Goal: Task Accomplishment & Management: Manage account settings

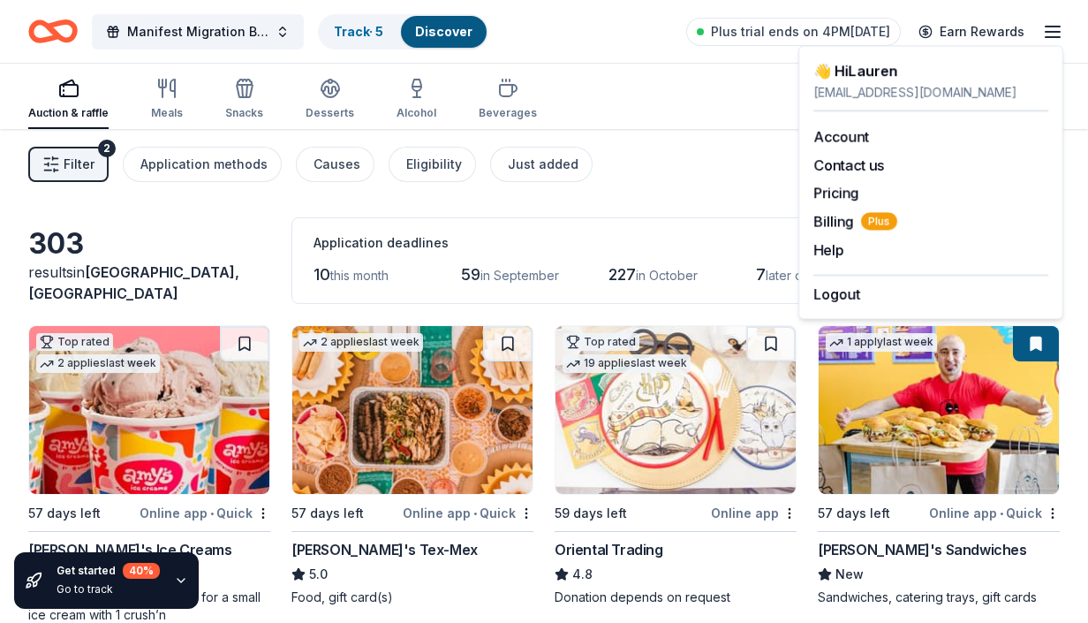
scroll to position [2782, 0]
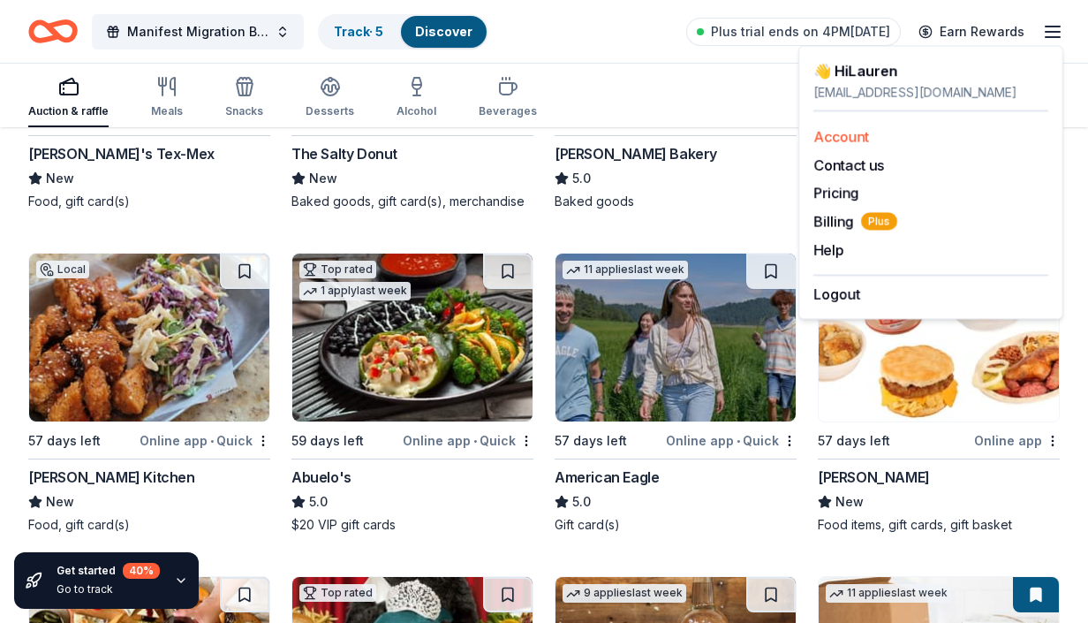
click at [849, 134] on link "Account" at bounding box center [842, 137] width 56 height 18
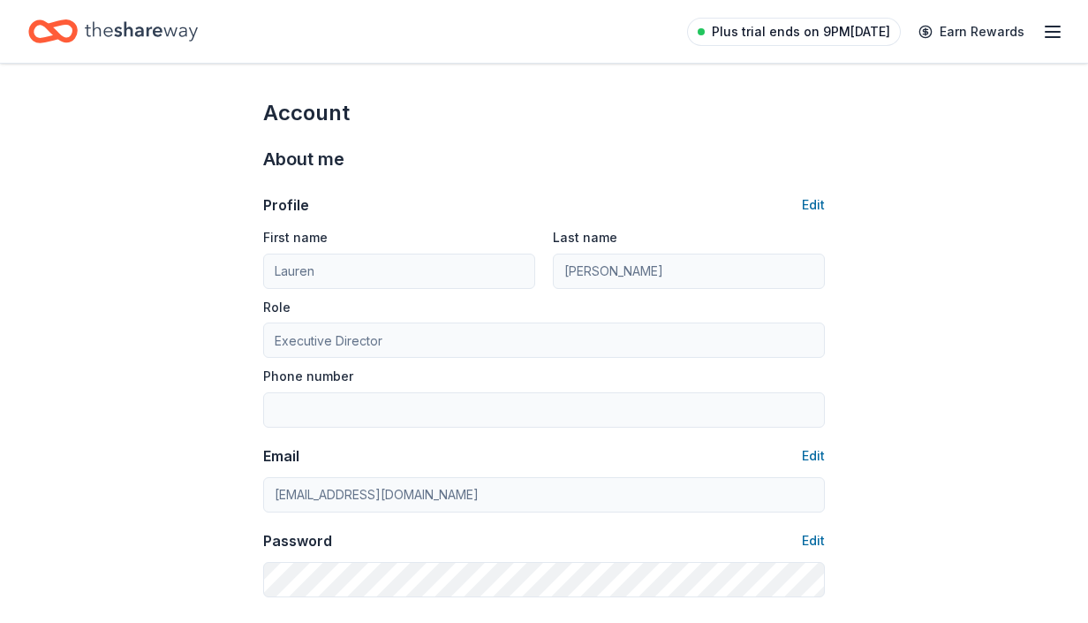
click at [837, 35] on span "Plus trial ends on 9PM[DATE]" at bounding box center [801, 31] width 178 height 21
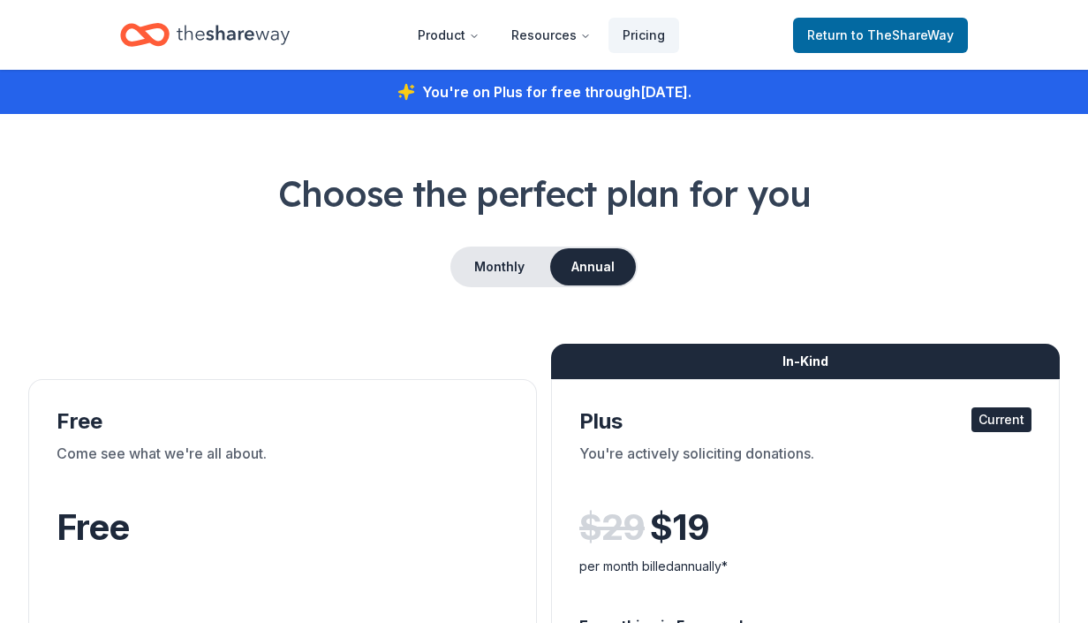
click at [724, 27] on nav "Product Resources Pricing Return to TheShareWay" at bounding box center [544, 35] width 848 height 42
click at [844, 28] on span "Return to TheShareWay" at bounding box center [880, 35] width 147 height 21
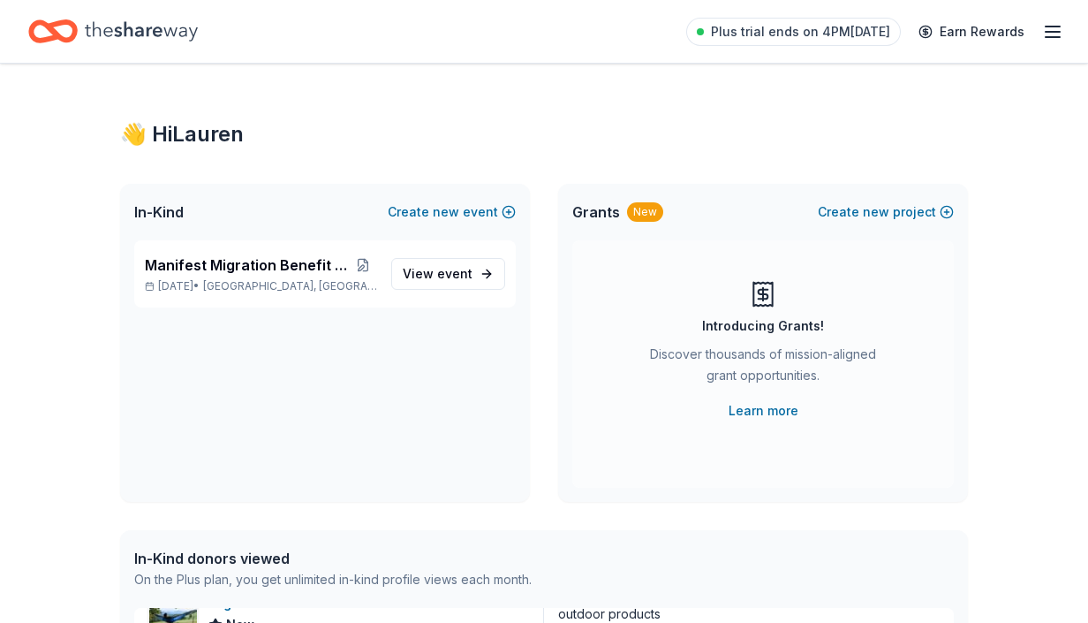
click at [1050, 32] on line "button" at bounding box center [1053, 32] width 14 height 0
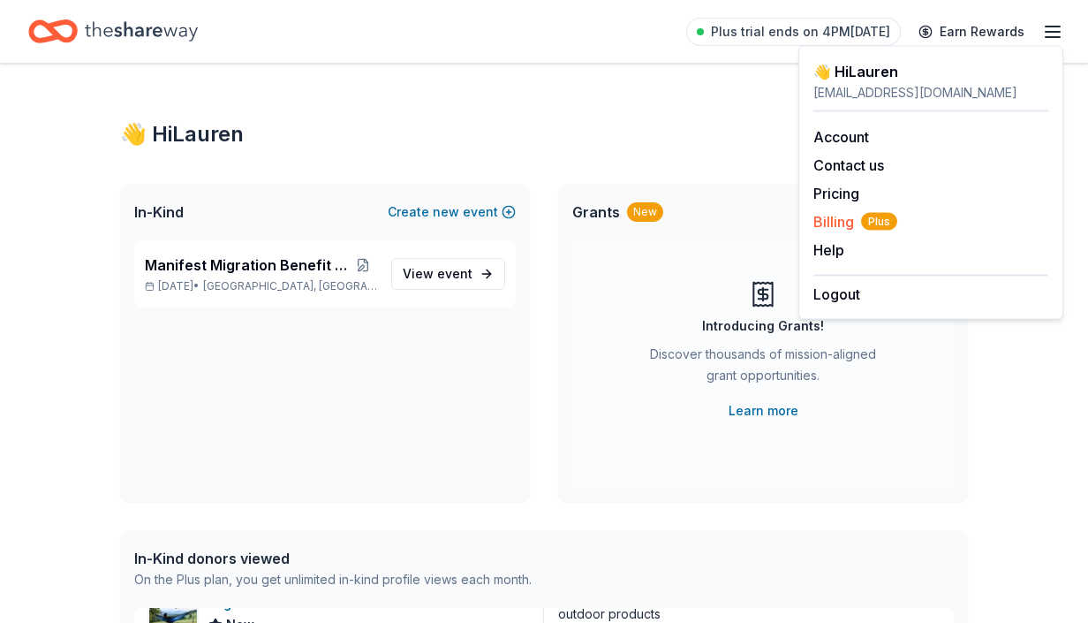
click at [835, 223] on span "Billing Plus" at bounding box center [856, 221] width 84 height 21
